Goal: Task Accomplishment & Management: Use online tool/utility

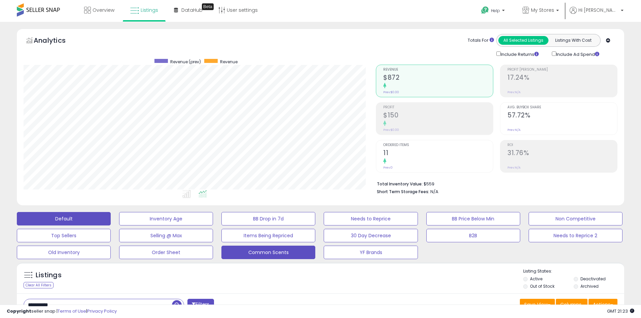
click at [290, 252] on button "Common Scents" at bounding box center [268, 252] width 94 height 13
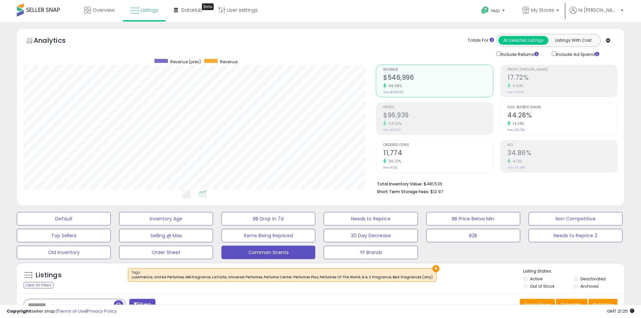
scroll to position [135, 0]
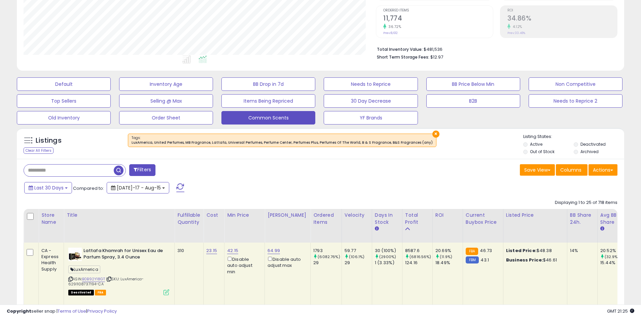
drag, startPoint x: 143, startPoint y: 184, endPoint x: 174, endPoint y: 193, distance: 32.5
click at [143, 184] on span "[DATE]-17 - Aug-15" at bounding box center [139, 187] width 44 height 7
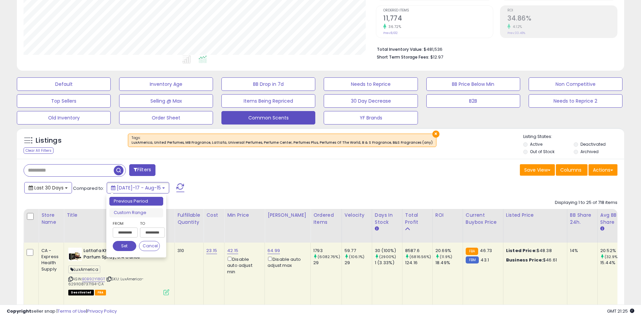
click at [46, 190] on span "Last 30 Days" at bounding box center [48, 187] width 29 height 7
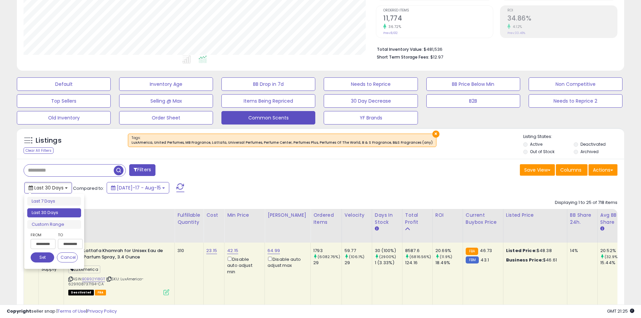
type input "**********"
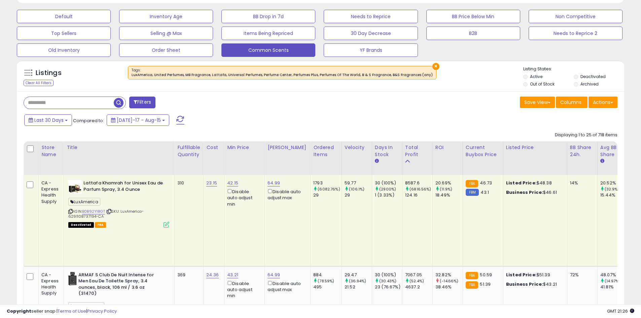
scroll to position [202, 0]
click at [207, 147] on div "Cost" at bounding box center [213, 147] width 15 height 7
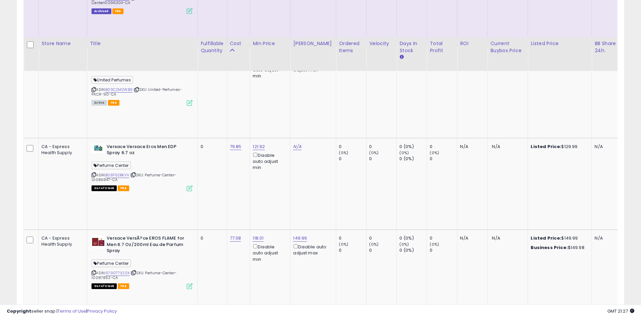
scroll to position [1009, 0]
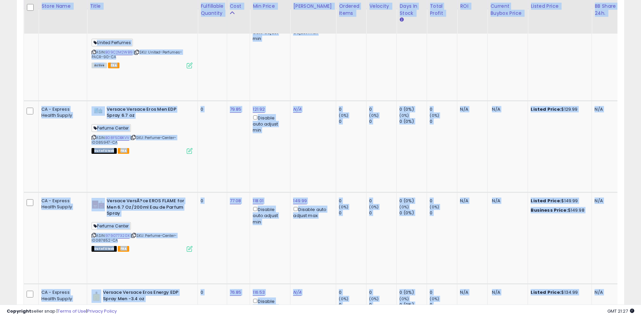
drag, startPoint x: 207, startPoint y: 299, endPoint x: 249, endPoint y: 298, distance: 41.4
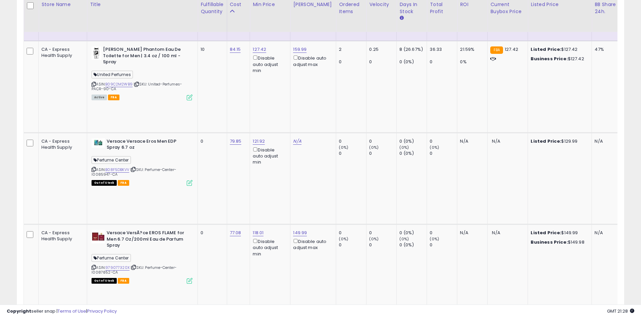
scroll to position [975, 0]
